Goal: Information Seeking & Learning: Learn about a topic

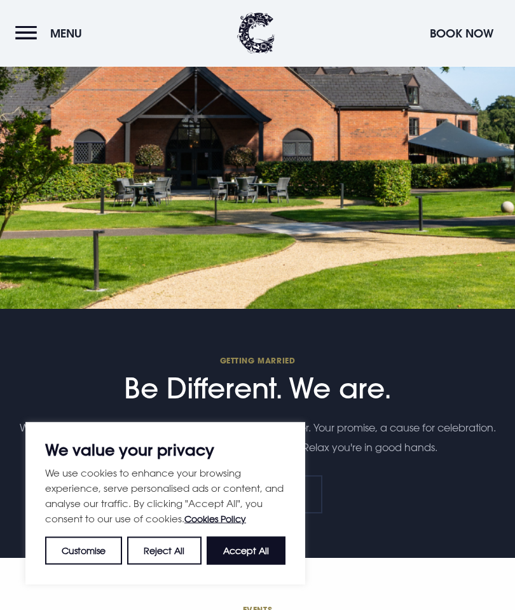
scroll to position [3646, 0]
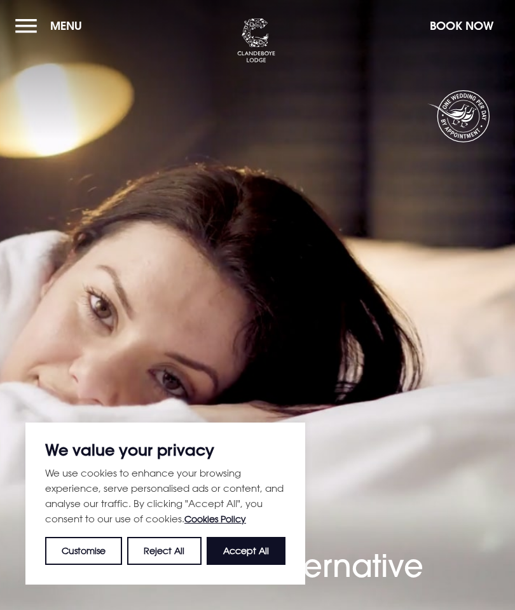
click at [249, 550] on button "Accept All" at bounding box center [246, 551] width 79 height 28
checkbox input "true"
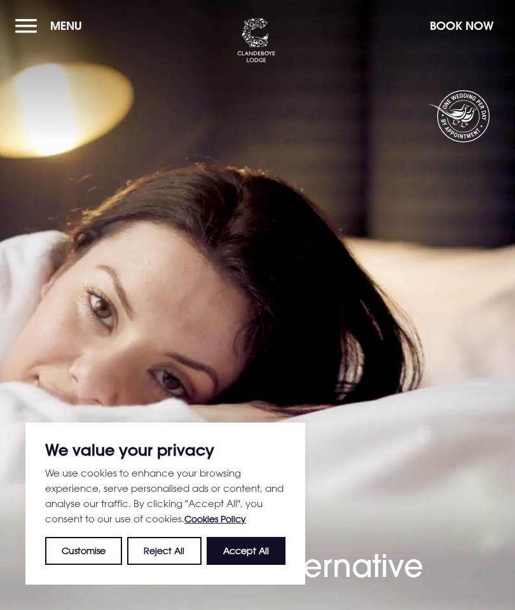
checkbox input "true"
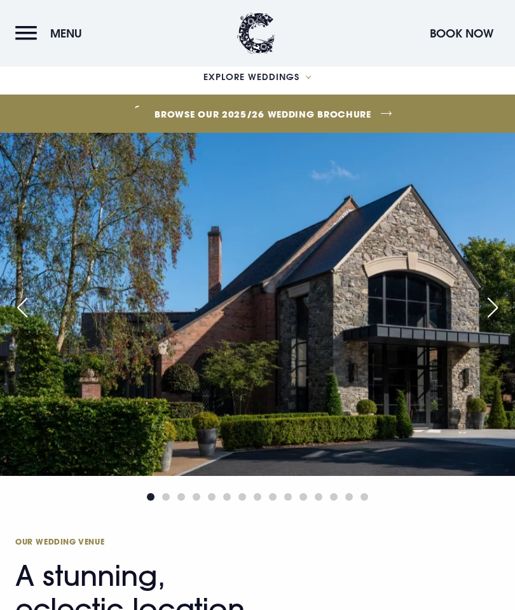
scroll to position [559, 0]
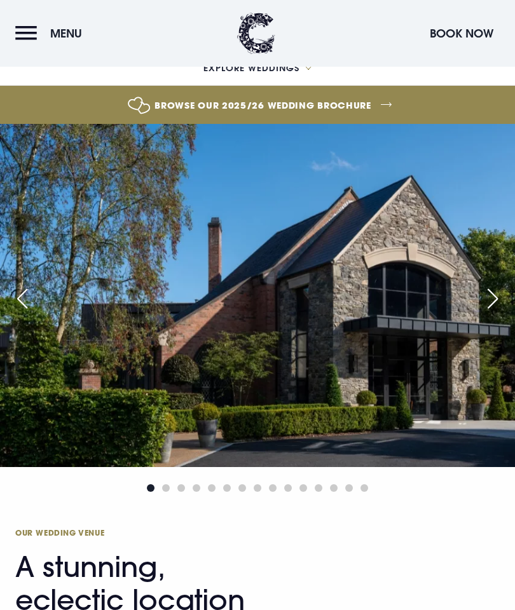
click at [390, 129] on link "Browse our 2025/26 wedding brochure" at bounding box center [263, 105] width 1246 height 48
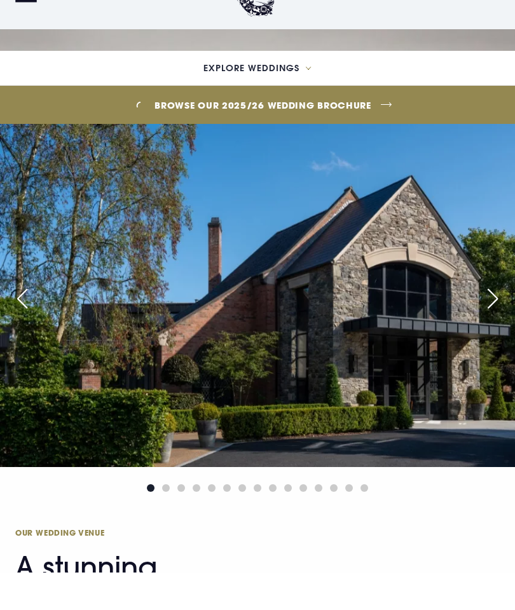
click at [252, 110] on span "Explore Weddings" at bounding box center [251, 105] width 96 height 9
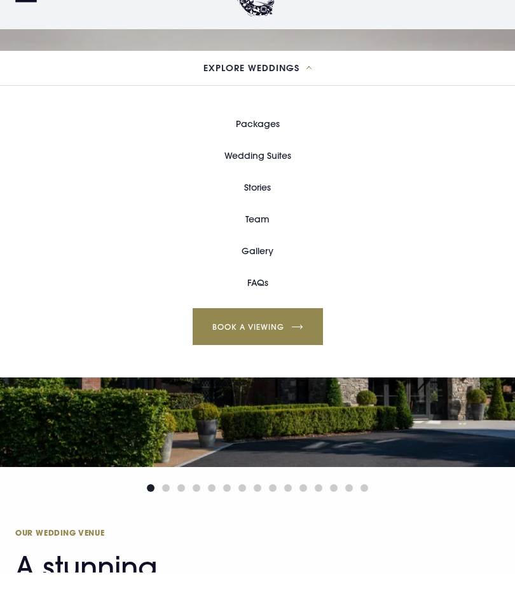
click at [256, 207] on link "Wedding Suites" at bounding box center [257, 193] width 67 height 32
click at [268, 209] on link "Wedding Suites" at bounding box center [257, 193] width 67 height 32
